Goal: Information Seeking & Learning: Learn about a topic

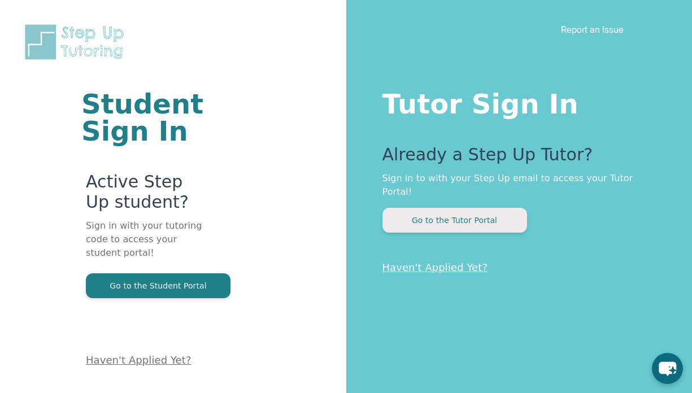
click at [440, 209] on button "Go to the Tutor Portal" at bounding box center [455, 220] width 145 height 25
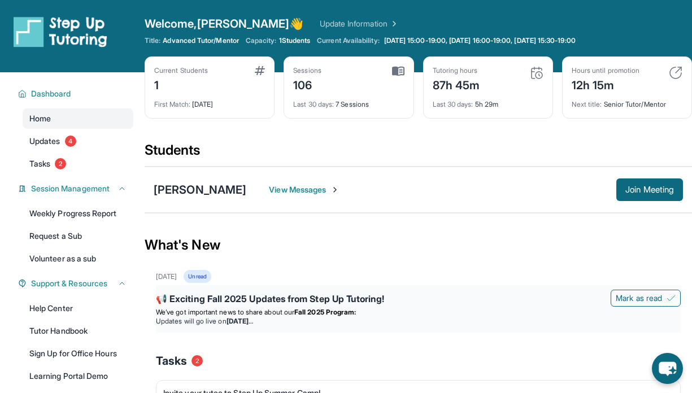
click at [345, 311] on strong "Fall 2025 Program:" at bounding box center [325, 312] width 62 height 8
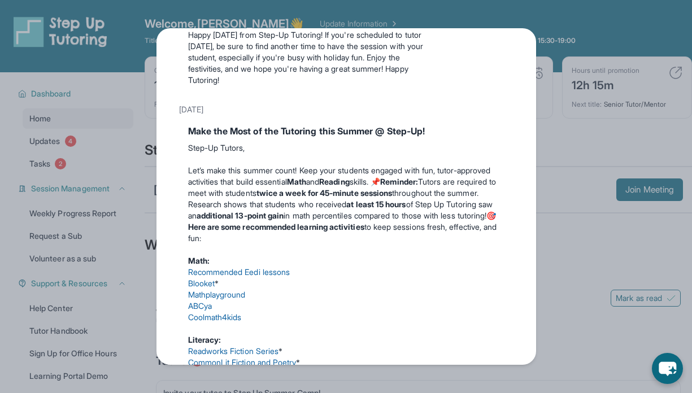
scroll to position [281, 0]
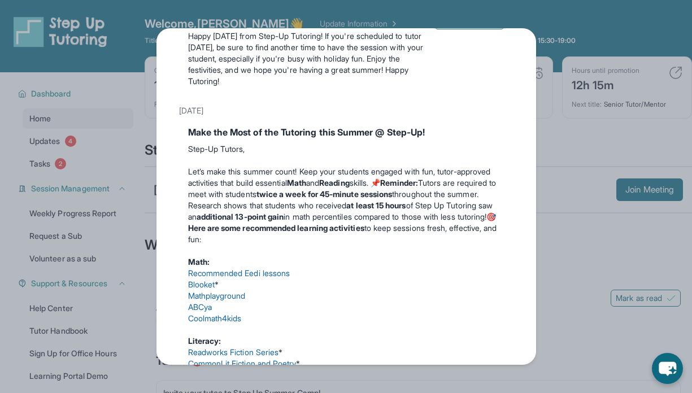
click at [262, 278] on link "Recommended Eedi lessons" at bounding box center [239, 273] width 102 height 10
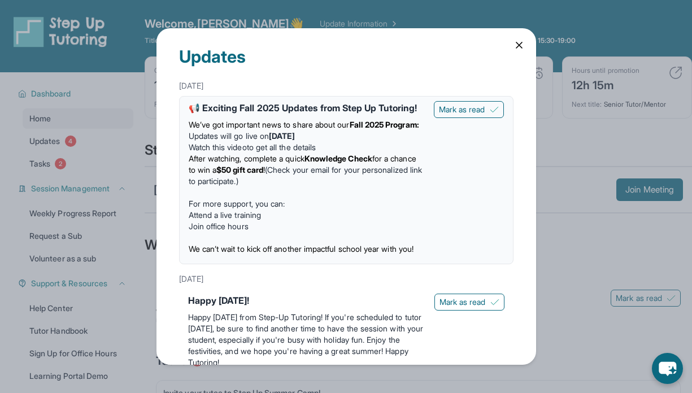
scroll to position [0, 0]
click at [129, 137] on div "Updates [DATE] 📢 Exciting Fall 2025 Updates from Step Up Tutoring! We’ve got im…" at bounding box center [346, 196] width 692 height 393
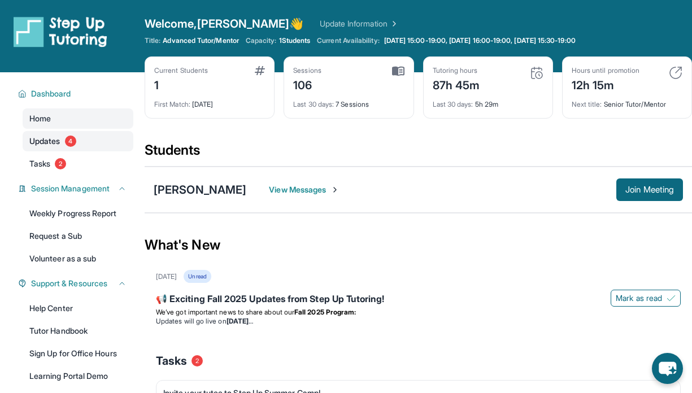
click at [76, 139] on span "4" at bounding box center [70, 141] width 11 height 11
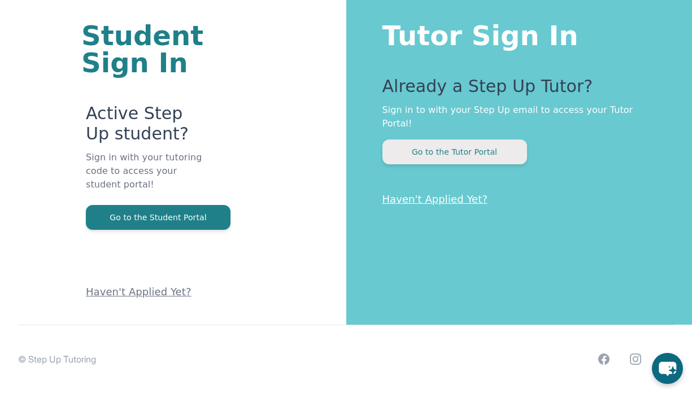
scroll to position [68, 0]
click at [472, 140] on button "Go to the Tutor Portal" at bounding box center [455, 152] width 145 height 25
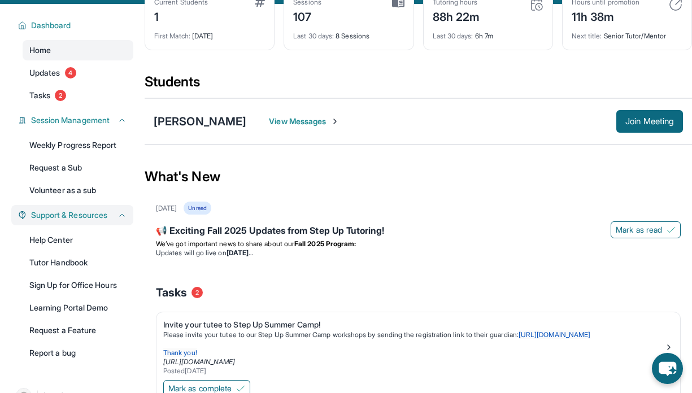
click at [98, 216] on span "Support & Resources" at bounding box center [69, 215] width 76 height 11
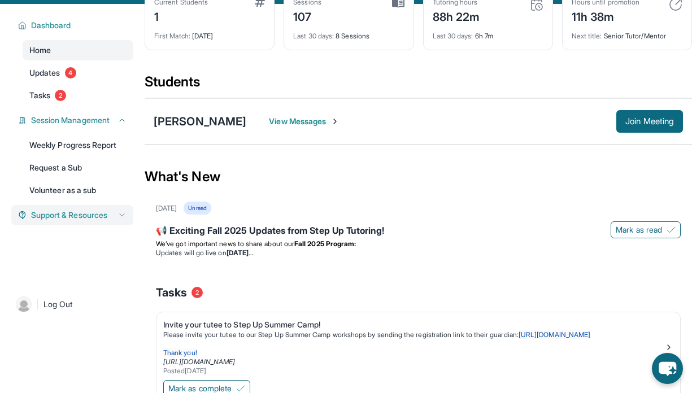
click at [71, 221] on span "Support & Resources" at bounding box center [69, 215] width 76 height 11
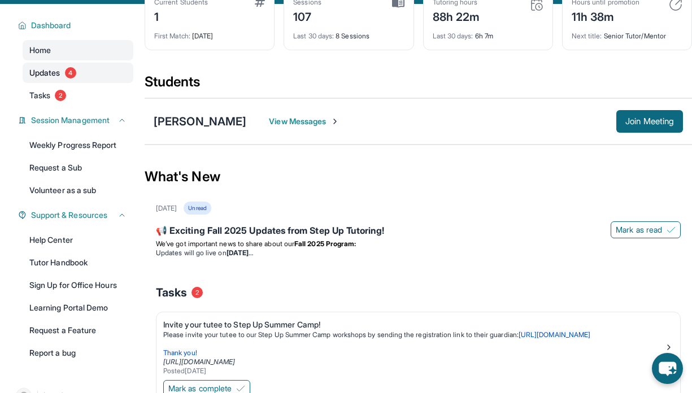
click at [69, 73] on span "4" at bounding box center [70, 72] width 11 height 11
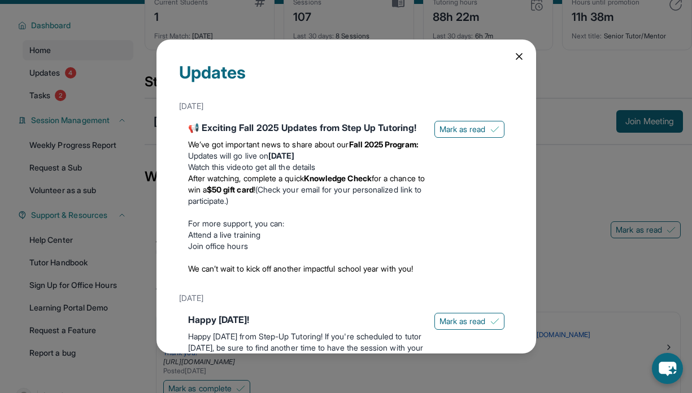
click at [514, 54] on icon at bounding box center [519, 56] width 11 height 11
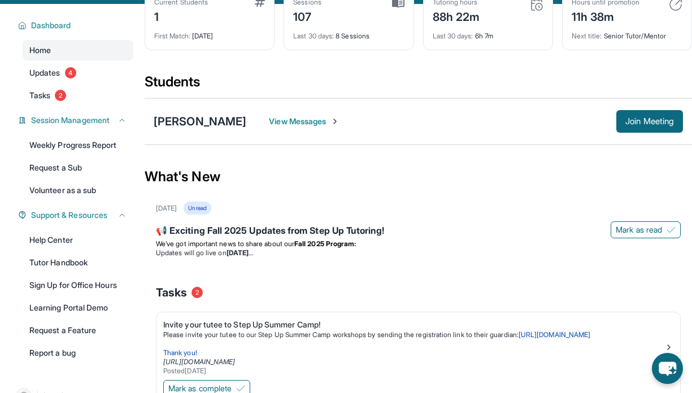
click at [211, 207] on div "Unread" at bounding box center [197, 208] width 27 height 13
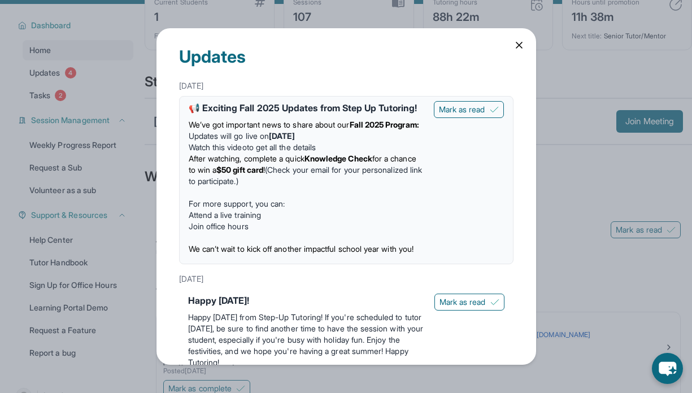
click at [253, 107] on div "📢 Exciting Fall 2025 Updates from Step Up Tutoring!" at bounding box center [307, 108] width 236 height 14
click at [205, 107] on div "📢 Exciting Fall 2025 Updates from Step Up Tutoring!" at bounding box center [307, 108] width 236 height 14
click at [73, 72] on div "Updates [DATE] 📢 Exciting Fall 2025 Updates from Step Up Tutoring! We’ve got im…" at bounding box center [346, 196] width 692 height 393
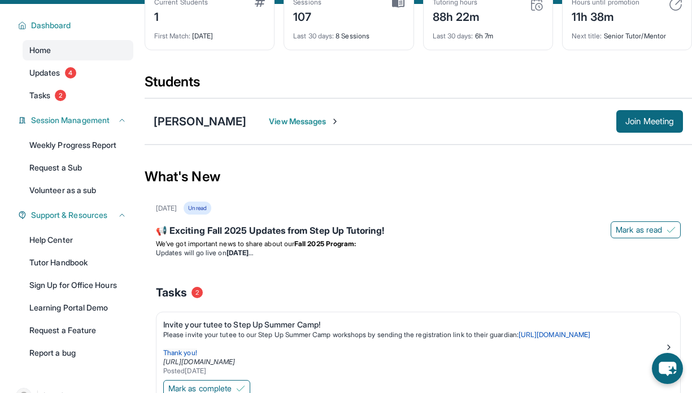
click at [293, 120] on span "View Messages" at bounding box center [304, 121] width 71 height 11
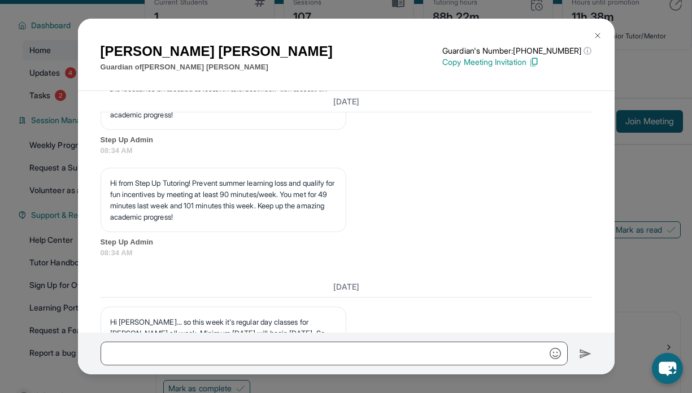
scroll to position [23031, 0]
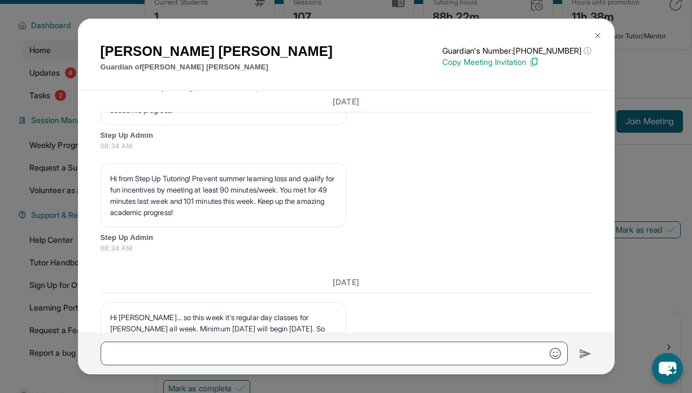
click at [597, 32] on img at bounding box center [597, 35] width 9 height 9
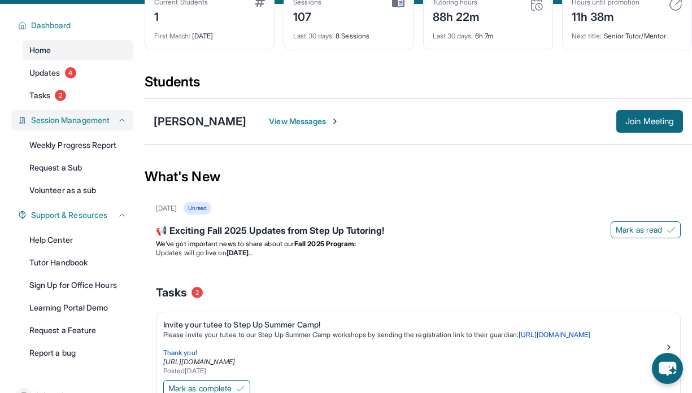
click at [120, 118] on icon at bounding box center [122, 120] width 9 height 9
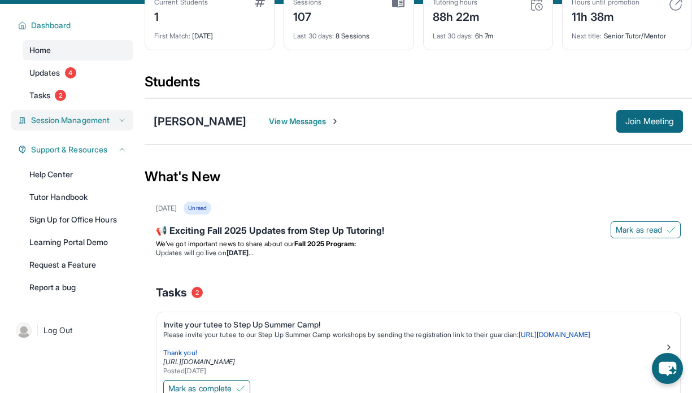
click at [120, 118] on icon at bounding box center [122, 120] width 9 height 9
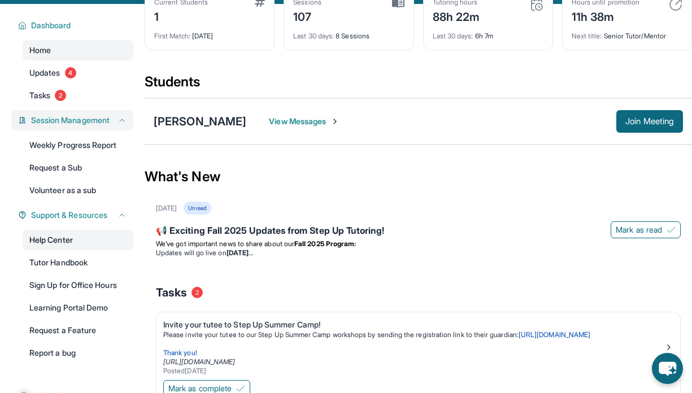
click at [61, 240] on link "Help Center" at bounding box center [78, 240] width 111 height 20
click at [53, 73] on span "Updates" at bounding box center [44, 72] width 31 height 11
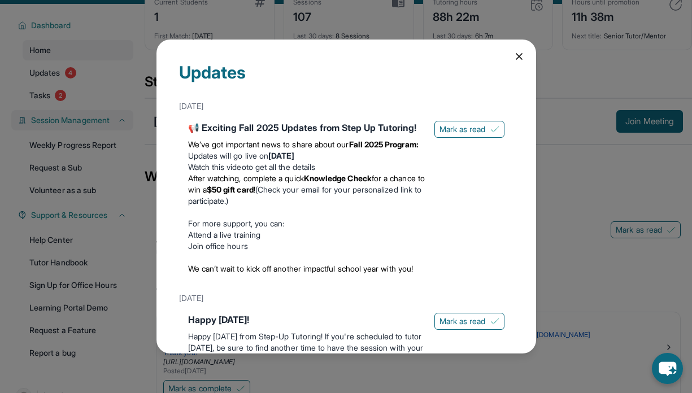
click at [514, 57] on icon at bounding box center [519, 56] width 11 height 11
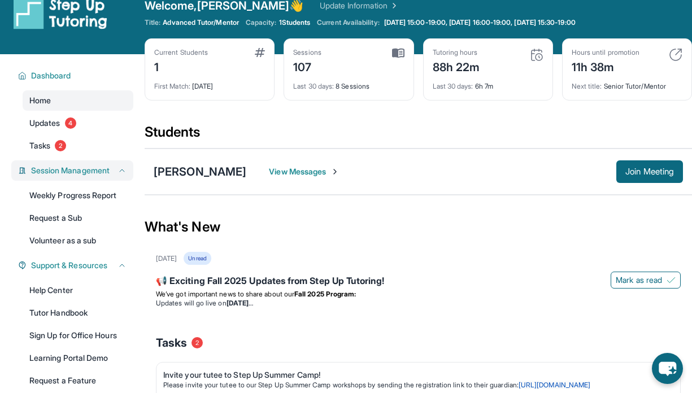
scroll to position [18, 0]
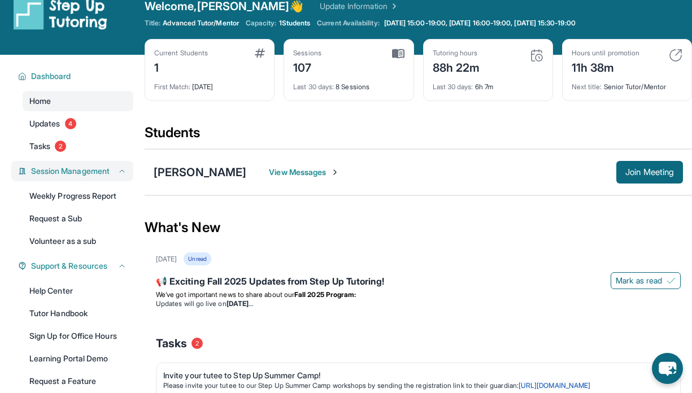
click at [211, 257] on div "Unread" at bounding box center [197, 259] width 27 height 13
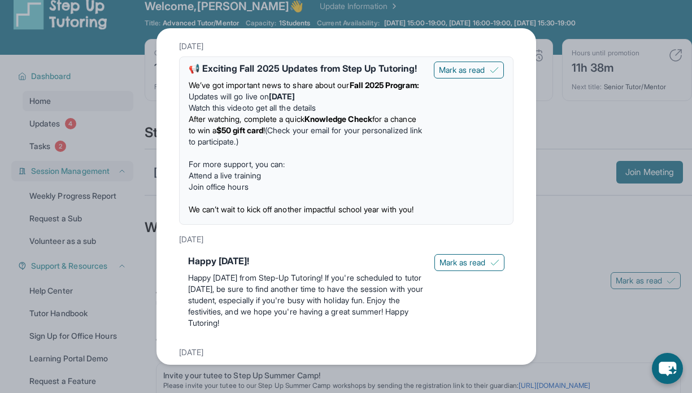
scroll to position [38, 0]
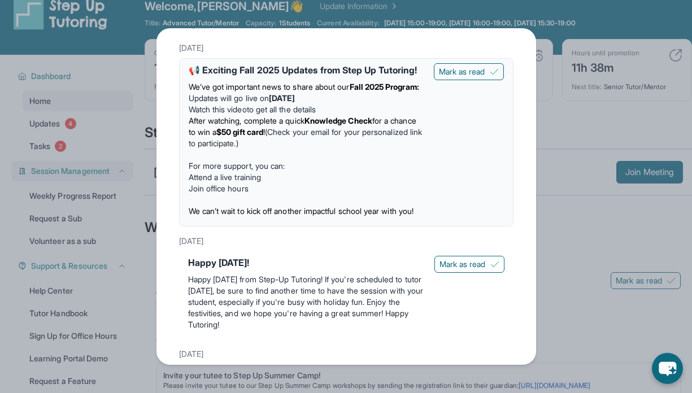
click at [98, 167] on div "Updates [DATE] 📢 Exciting Fall 2025 Updates from Step Up Tutoring! We’ve got im…" at bounding box center [346, 196] width 692 height 393
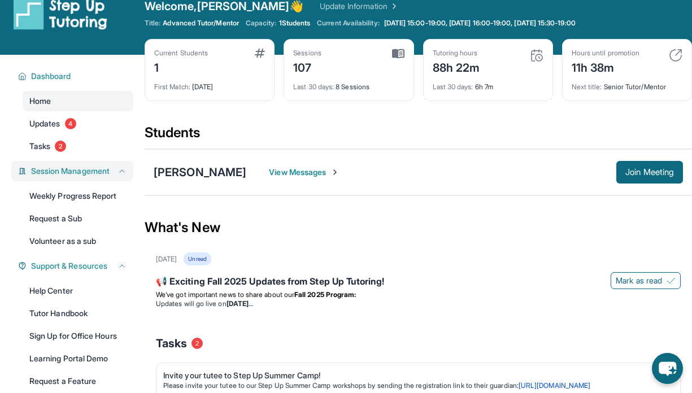
click at [108, 172] on span "Session Management" at bounding box center [70, 171] width 79 height 11
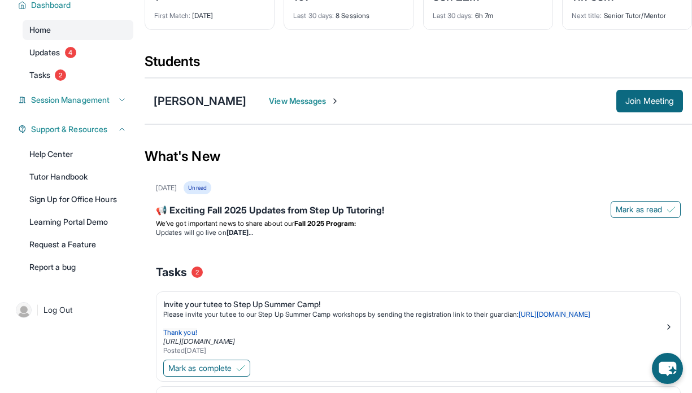
scroll to position [92, 0]
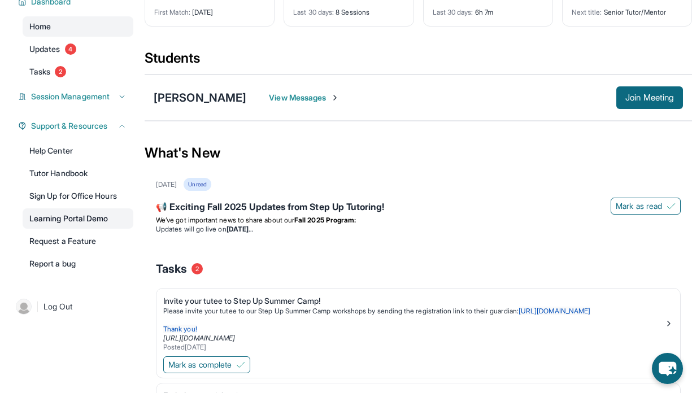
click at [108, 216] on link "Learning Portal Demo" at bounding box center [78, 219] width 111 height 20
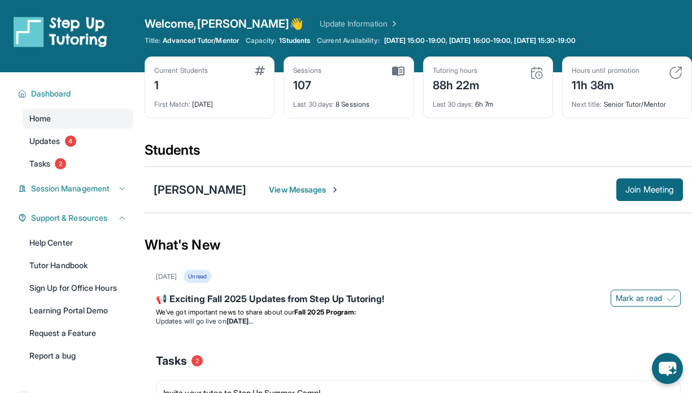
scroll to position [0, 0]
click at [98, 189] on span "Session Management" at bounding box center [70, 188] width 79 height 11
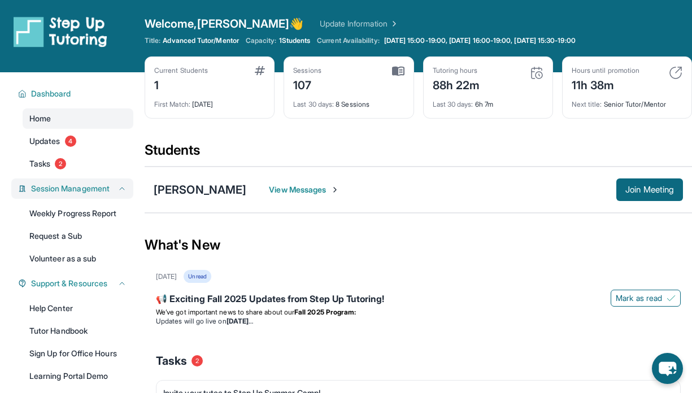
click at [98, 189] on span "Session Management" at bounding box center [70, 188] width 79 height 11
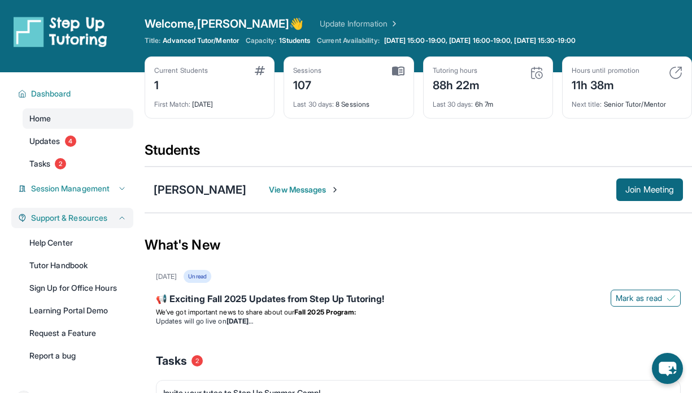
click at [111, 218] on button "Support & Resources" at bounding box center [77, 217] width 100 height 11
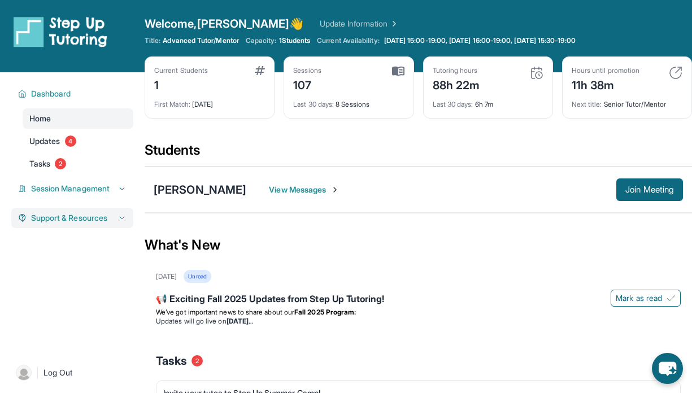
click at [111, 218] on div "Dashboard Home Updates 4 Tasks 2 Session Management Weekly Progress Report Requ…" at bounding box center [72, 210] width 145 height 277
click at [107, 224] on span "Support & Resources" at bounding box center [69, 217] width 76 height 11
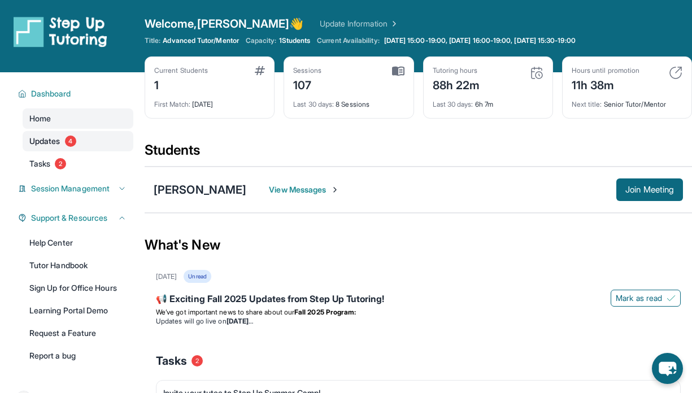
click at [70, 144] on span "4" at bounding box center [70, 141] width 11 height 11
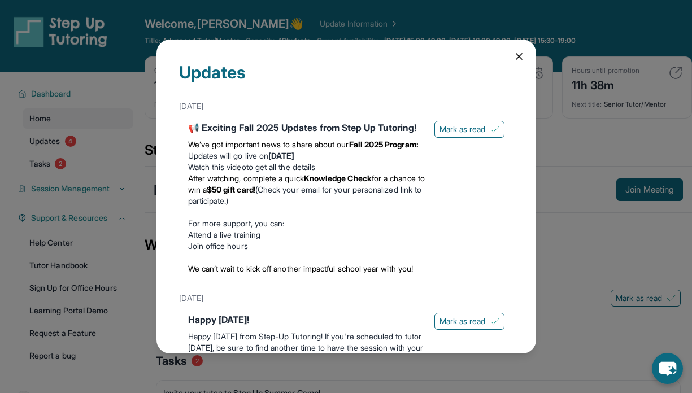
click at [514, 54] on icon at bounding box center [519, 56] width 11 height 11
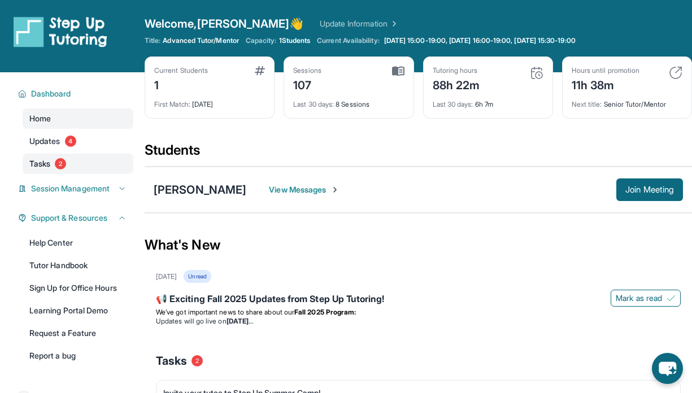
click at [64, 162] on span "2" at bounding box center [60, 163] width 11 height 11
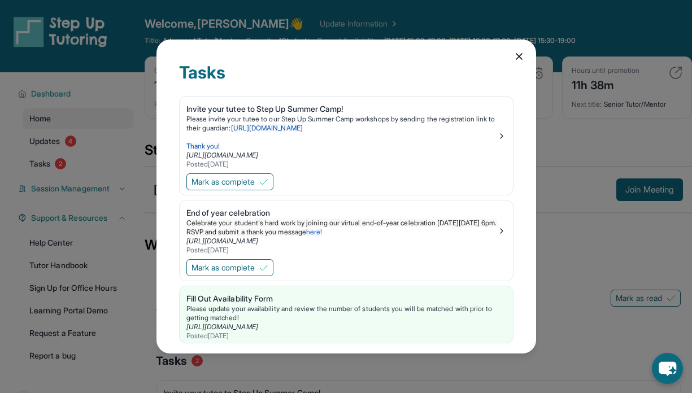
click at [516, 55] on icon at bounding box center [519, 57] width 6 height 6
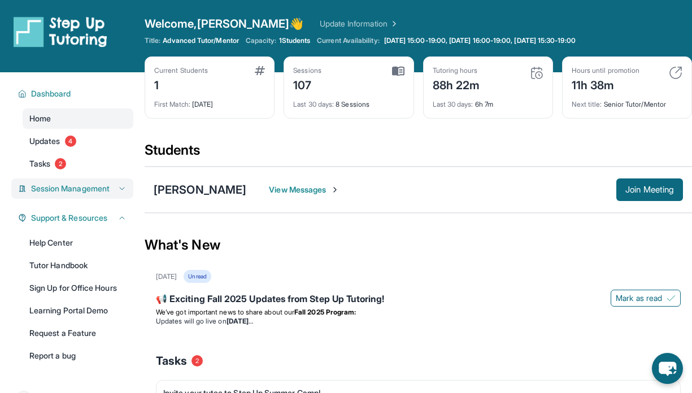
click at [116, 186] on button "Session Management" at bounding box center [77, 188] width 100 height 11
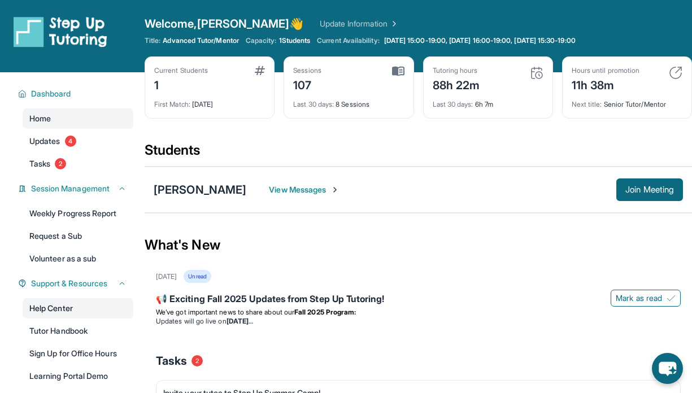
click at [69, 305] on link "Help Center" at bounding box center [78, 308] width 111 height 20
